Goal: Obtain resource: Obtain resource

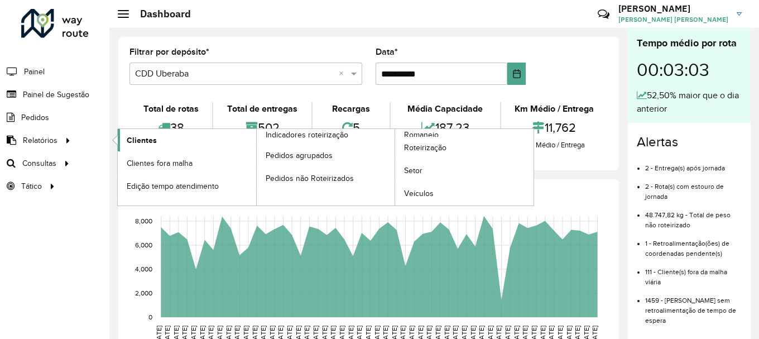
click at [190, 141] on link "Clientes" at bounding box center [187, 140] width 138 height 22
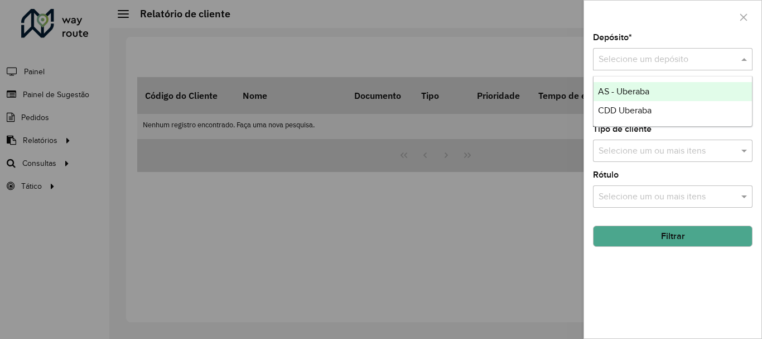
click at [618, 60] on input "text" at bounding box center [662, 59] width 126 height 13
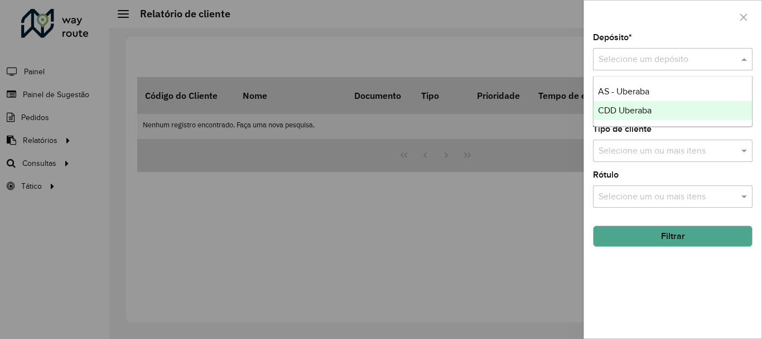
click at [613, 111] on span "CDD Uberaba" at bounding box center [625, 109] width 54 height 9
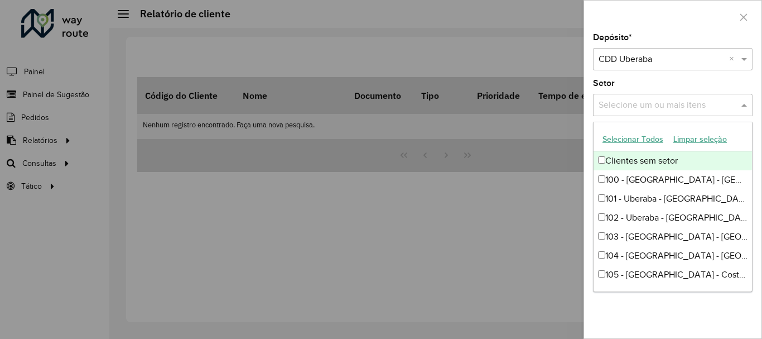
click at [613, 111] on input "text" at bounding box center [667, 105] width 143 height 13
click at [541, 186] on div at bounding box center [381, 169] width 762 height 339
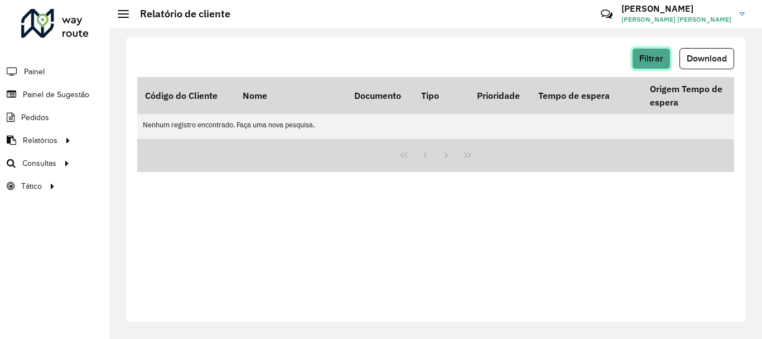
click at [647, 64] on button "Filtrar" at bounding box center [651, 58] width 38 height 21
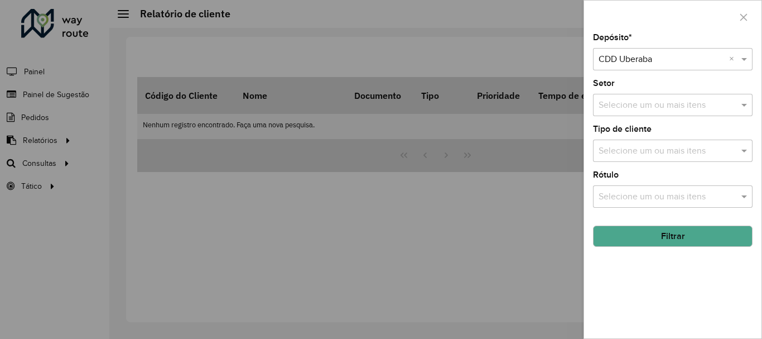
click at [673, 233] on button "Filtrar" at bounding box center [673, 235] width 160 height 21
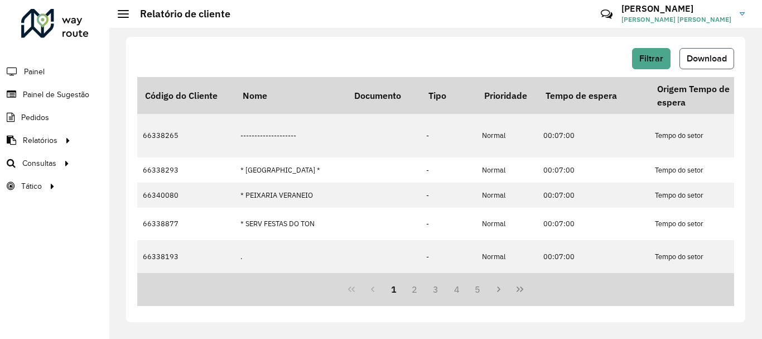
click at [711, 65] on button "Download" at bounding box center [707, 58] width 55 height 21
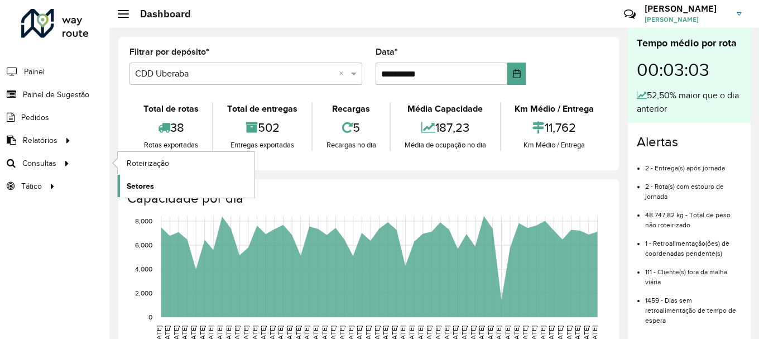
click at [140, 185] on span "Setores" at bounding box center [140, 186] width 27 height 12
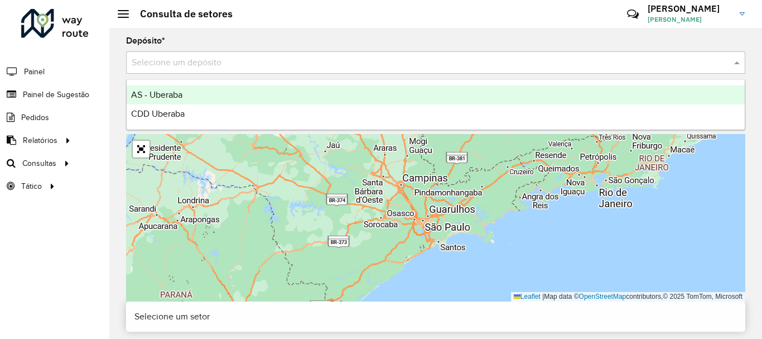
click at [180, 66] on input "text" at bounding box center [425, 62] width 586 height 13
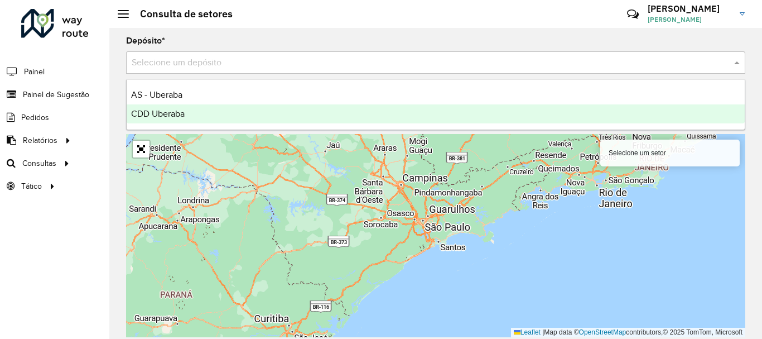
click at [185, 110] on span "CDD Uberaba" at bounding box center [158, 113] width 54 height 9
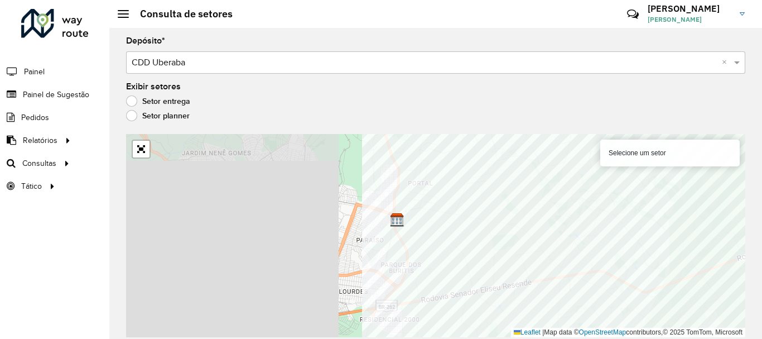
click at [758, 243] on div "Depósito * Selecione um depósito × CDD Uberaba × Exibir setores Setor entrega S…" at bounding box center [435, 183] width 653 height 311
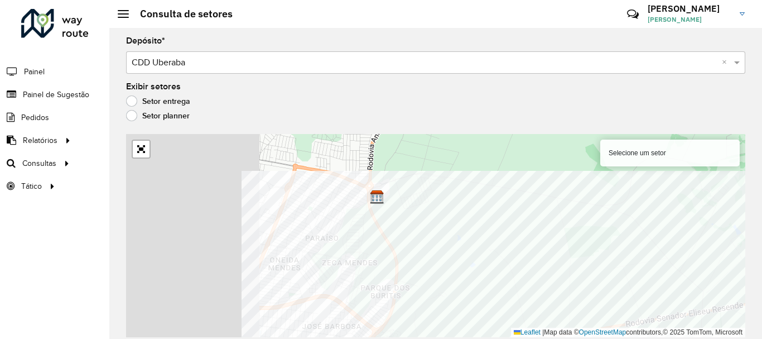
click at [758, 326] on div "Depósito * Selecione um depósito × CDD Uberaba × Exibir setores Setor entrega S…" at bounding box center [435, 183] width 653 height 311
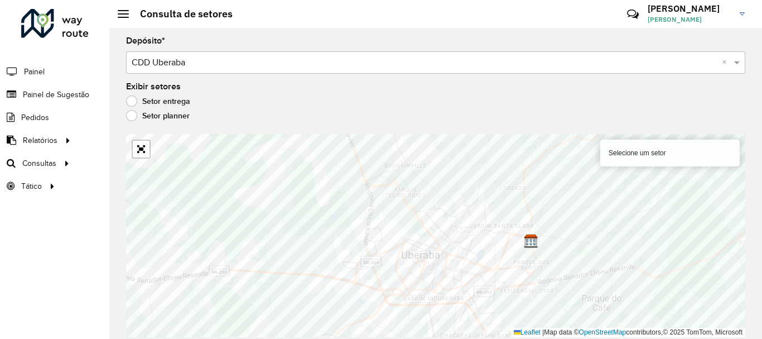
click at [654, 165] on div "Selecione um setor" at bounding box center [669, 152] width 139 height 27
